Goal: Check status

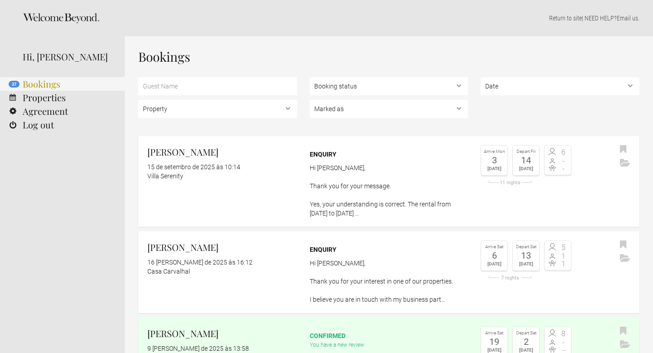
click at [57, 87] on link "37 Bookings" at bounding box center [62, 84] width 125 height 14
click at [340, 87] on select "Booking status Pending bookings , Confirmed bookings , Unsuccessful bookings" at bounding box center [389, 86] width 159 height 18
select select "confirmed"
click at [310, 77] on select "Booking status Pending bookings , Confirmed bookings , Unsuccessful bookings" at bounding box center [389, 86] width 159 height 18
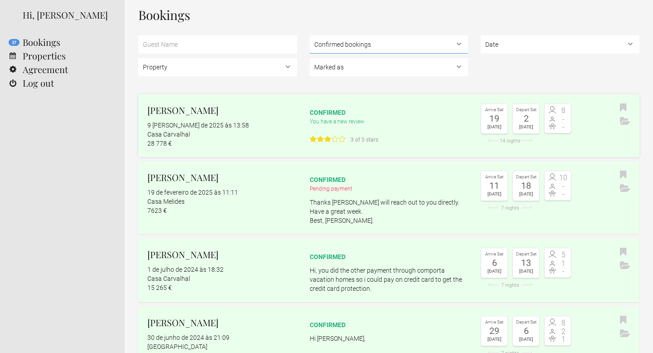
scroll to position [64, 0]
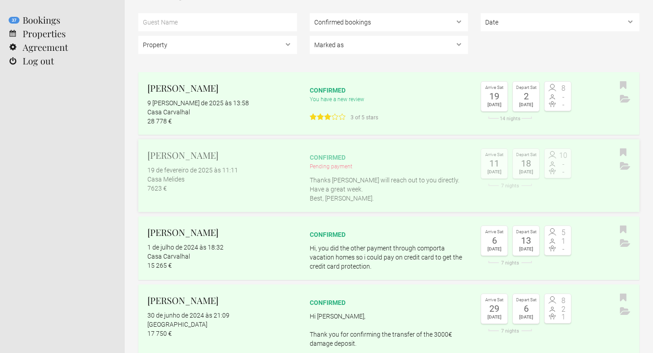
click at [224, 173] on flynt-date-display "19 de fevereiro de 2025 às 11:11" at bounding box center [192, 169] width 91 height 7
